Goal: Transaction & Acquisition: Purchase product/service

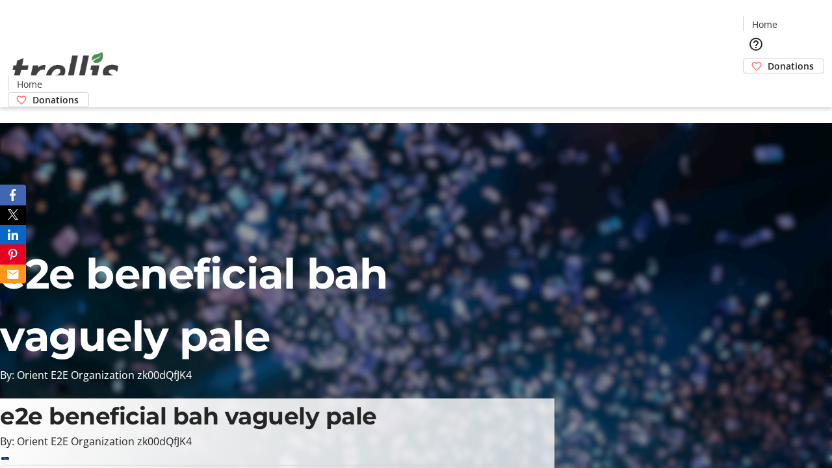
click at [768, 59] on span "Donations" at bounding box center [791, 66] width 46 height 14
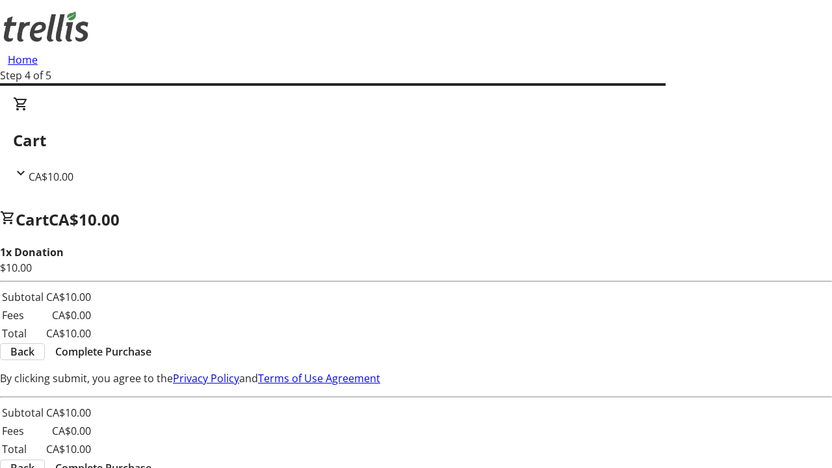
click at [152, 344] on span "Complete Purchase" at bounding box center [103, 352] width 96 height 16
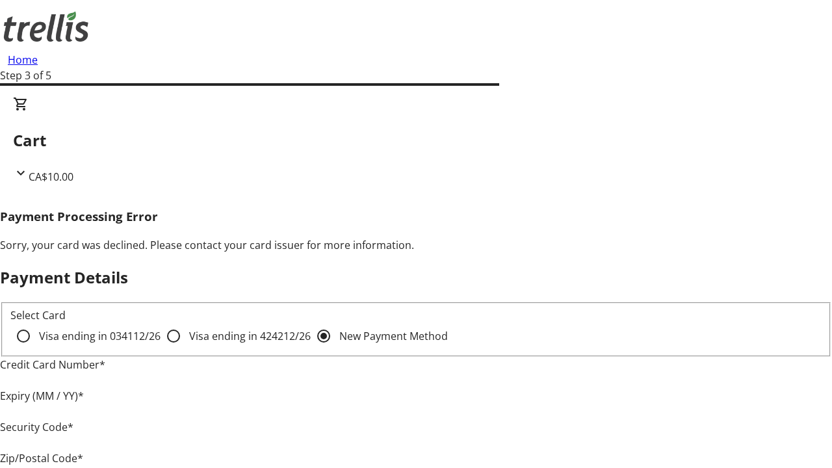
click at [161, 347] on input "Visa ending in 4242 12/26" at bounding box center [174, 336] width 26 height 26
radio input "true"
